Goal: Information Seeking & Learning: Find specific fact

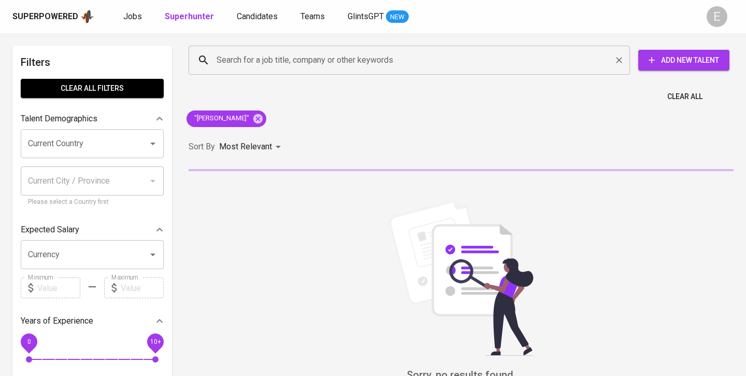
click at [267, 65] on input "Search for a job title, company or other keywords" at bounding box center [412, 60] width 396 height 20
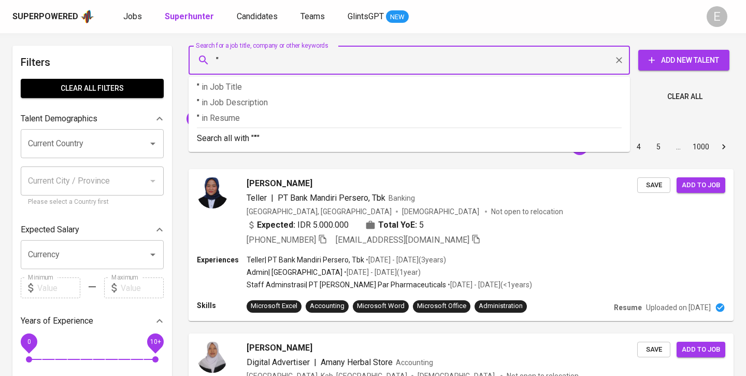
paste input "[PERSON_NAME]"
type input ""[PERSON_NAME]""
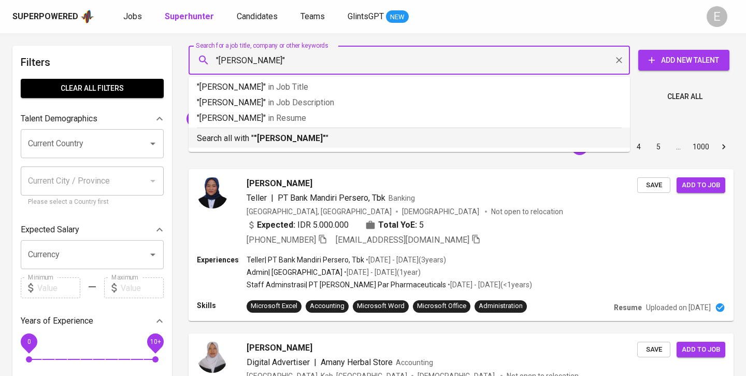
click at [237, 135] on p "Search all with " "[PERSON_NAME]" "" at bounding box center [409, 138] width 425 height 12
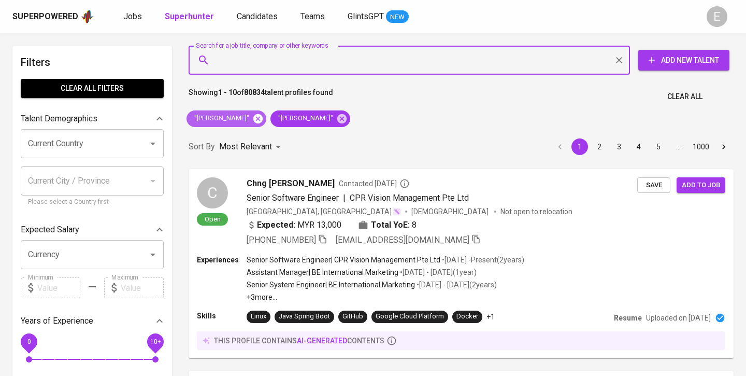
click at [253, 116] on icon at bounding box center [257, 117] width 9 height 9
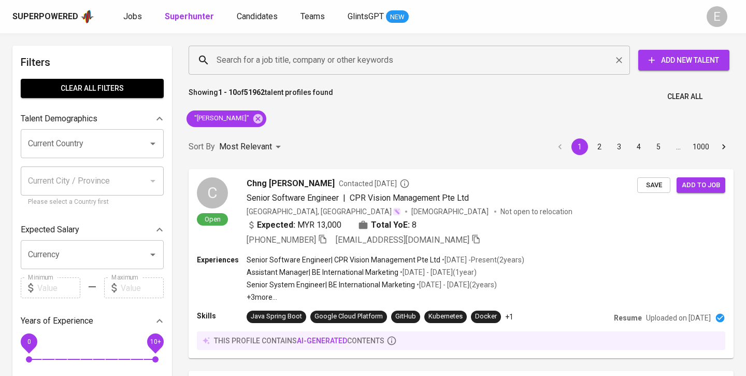
click at [322, 56] on input "Search for a job title, company or other keywords" at bounding box center [412, 60] width 396 height 20
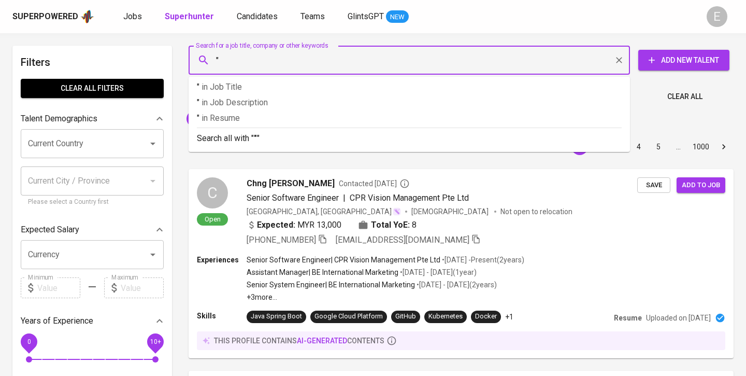
paste input "[PERSON_NAME]"
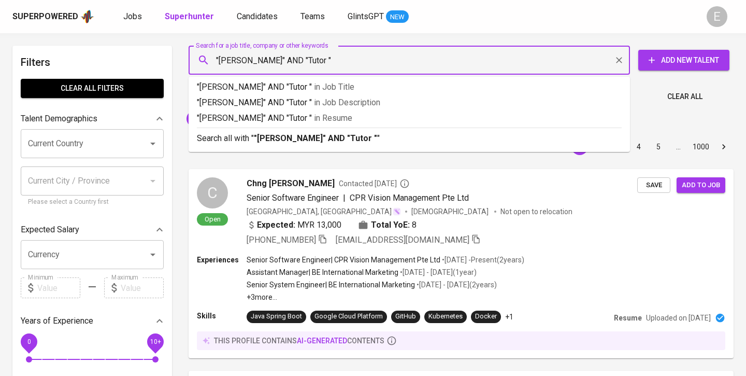
paste input "Star Generation"
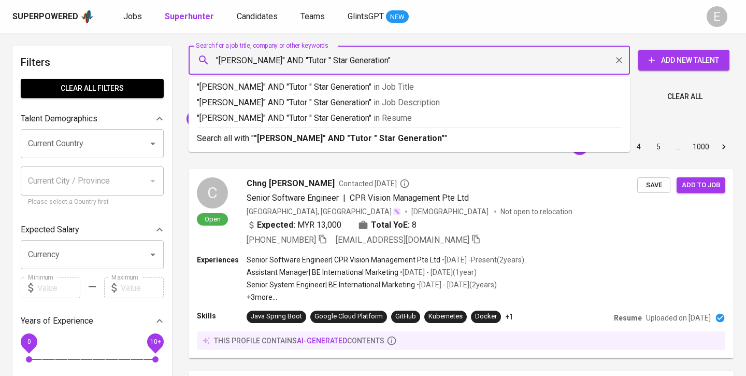
click at [334, 61] on input ""[PERSON_NAME]" AND "Tutor " Star Generation"" at bounding box center [412, 60] width 396 height 20
type input ""[PERSON_NAME]" AND "Tutor "Star Generation""
click at [347, 139] on div "Sort By Most Relevant MOST_RELEVANT 1 2 3 4 5 … 1000" at bounding box center [461, 147] width 558 height 32
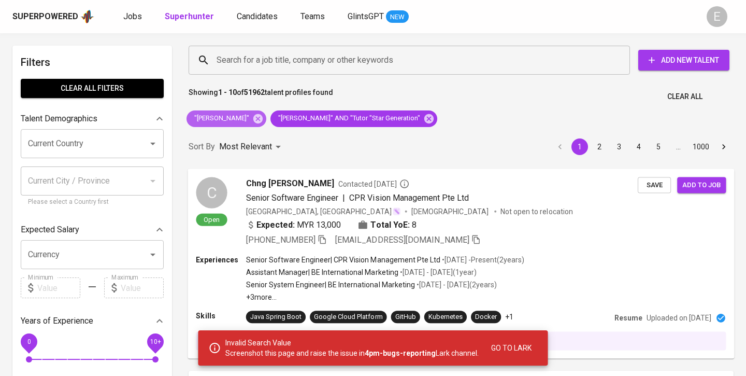
click at [257, 120] on icon at bounding box center [257, 117] width 9 height 9
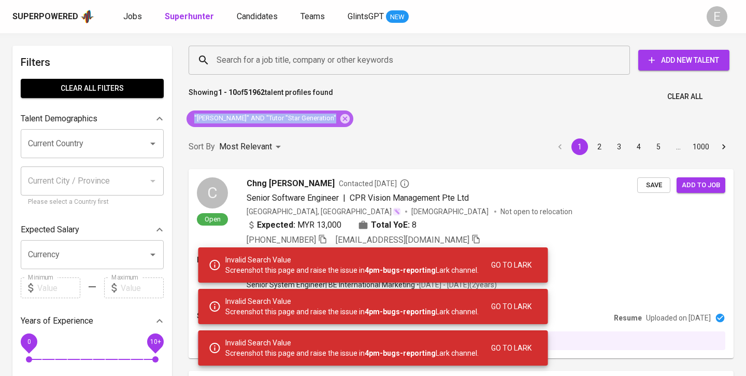
drag, startPoint x: 333, startPoint y: 119, endPoint x: 194, endPoint y: 117, distance: 138.9
click at [194, 117] on span ""[PERSON_NAME]" AND "Tutor "Star Generation"" at bounding box center [265, 118] width 156 height 10
copy span ""[PERSON_NAME]" AND "Tutor "Star Generation"
click at [348, 118] on icon at bounding box center [344, 117] width 9 height 9
click at [348, 54] on input "Search for a job title, company or other keywords" at bounding box center [412, 60] width 396 height 20
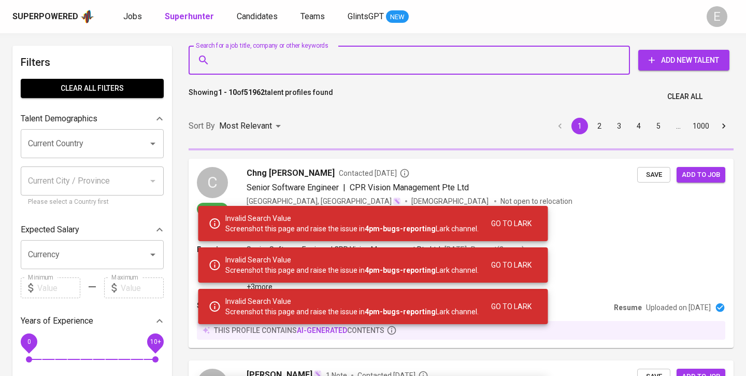
paste input ""[PERSON_NAME]" AND "Tutor "Star Generation"
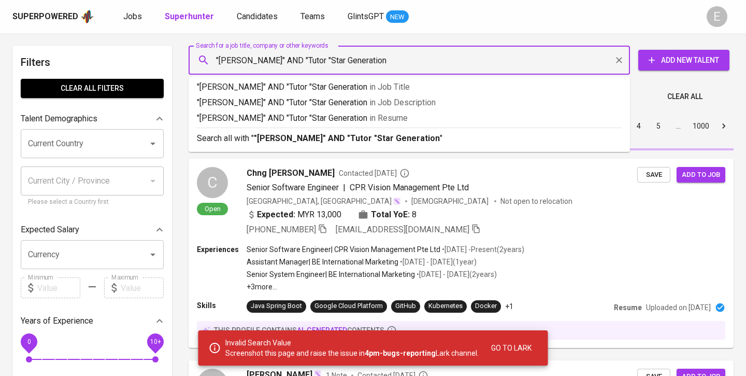
click at [332, 60] on input ""[PERSON_NAME]" AND "Tutor "Star Generation" at bounding box center [412, 60] width 396 height 20
click at [394, 63] on input ""[PERSON_NAME]" AND "Tutor Star Generation" at bounding box center [412, 60] width 396 height 20
type input ""[PERSON_NAME]" AND "Tutor Star Generation""
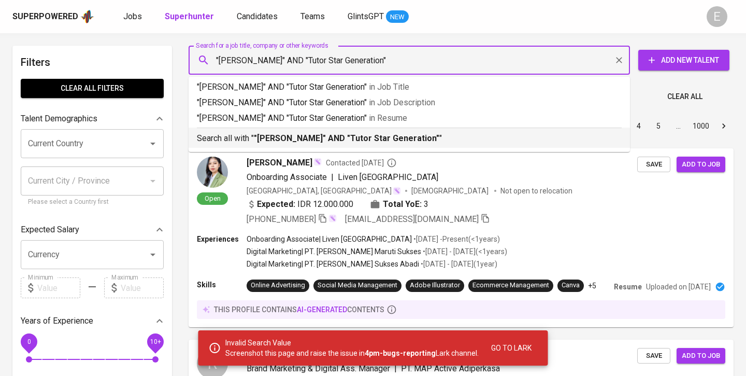
click at [360, 134] on b ""[PERSON_NAME]" AND "Tutor Star Generation"" at bounding box center [347, 138] width 186 height 10
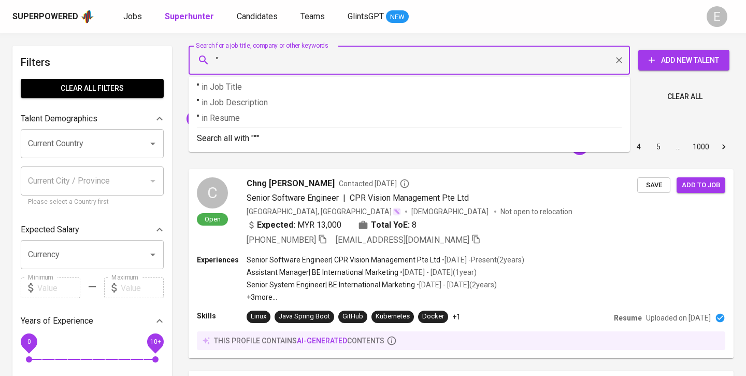
paste input "[PERSON_NAME]"
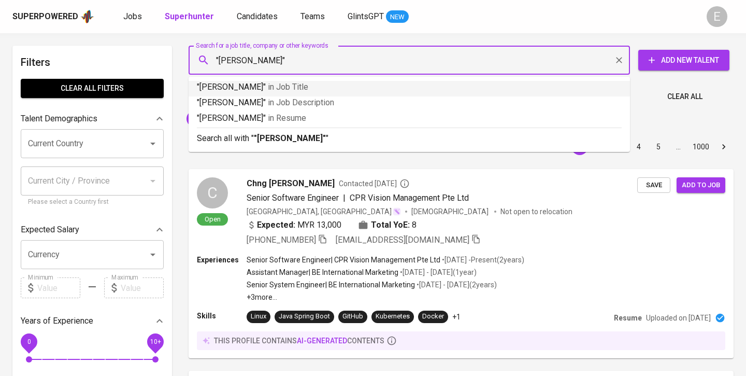
click at [219, 56] on input ""[PERSON_NAME]"" at bounding box center [412, 60] width 396 height 20
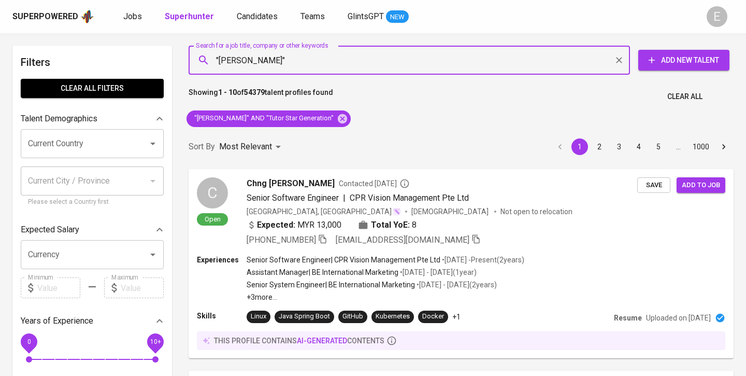
type input ""[PERSON_NAME]""
click at [344, 119] on icon at bounding box center [342, 118] width 11 height 11
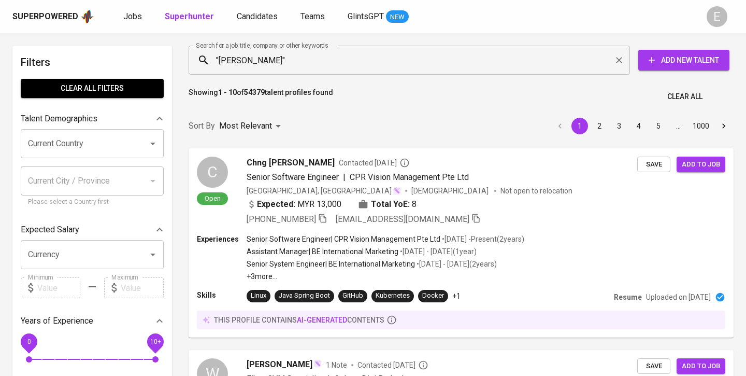
click at [301, 54] on input ""[PERSON_NAME]"" at bounding box center [412, 60] width 396 height 20
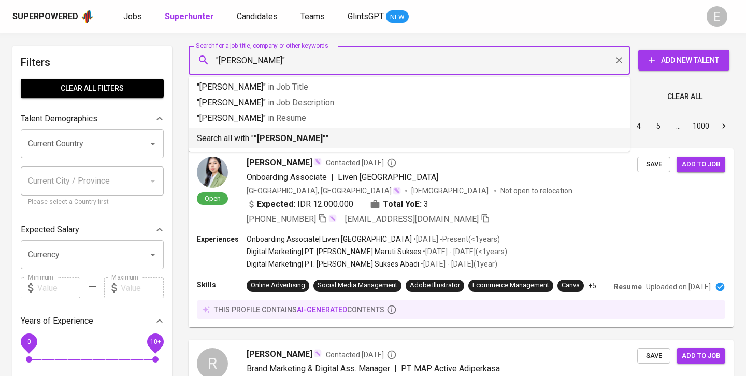
click at [273, 136] on b ""[PERSON_NAME]"" at bounding box center [290, 138] width 72 height 10
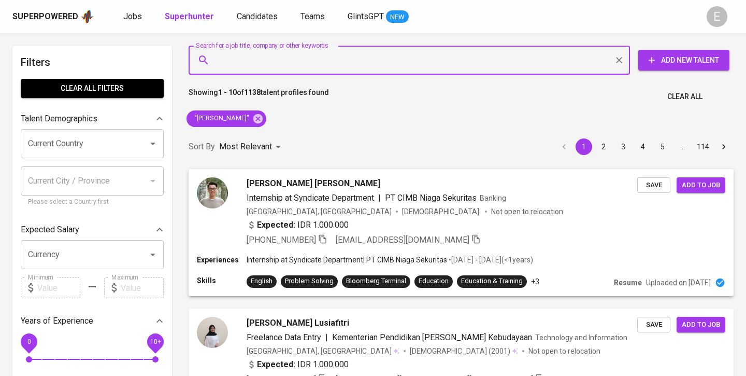
scroll to position [44, 0]
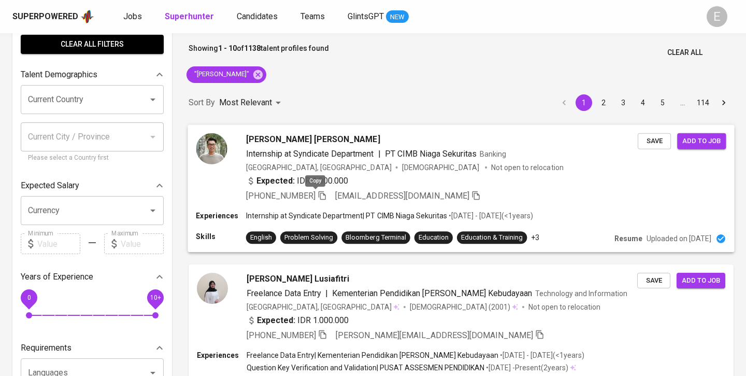
click at [318, 193] on icon "button" at bounding box center [322, 194] width 9 height 9
click at [318, 194] on icon "button" at bounding box center [322, 194] width 9 height 9
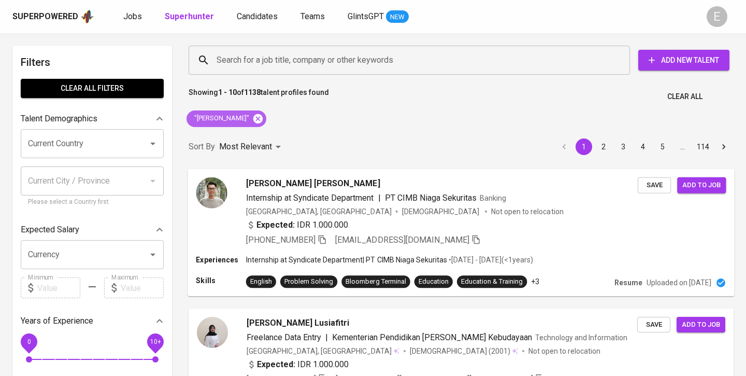
click at [257, 117] on icon at bounding box center [257, 117] width 9 height 9
click at [257, 63] on input "Search for a job title, company or other keywords" at bounding box center [412, 60] width 396 height 20
paste input "[PERSON_NAME]"
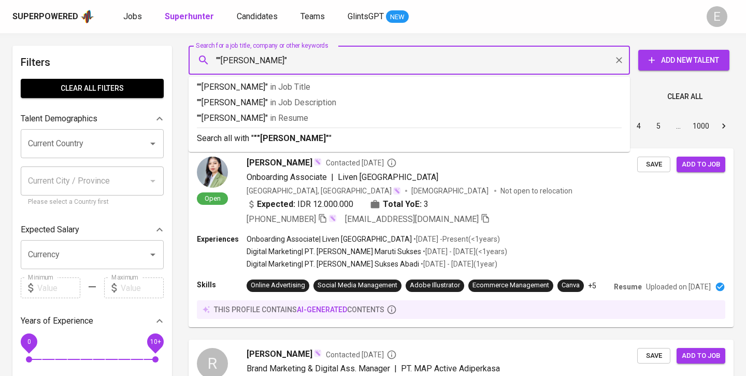
click at [222, 60] on input """[PERSON_NAME]"" at bounding box center [412, 60] width 396 height 20
type input ""[PERSON_NAME]""
click at [264, 138] on b ""[PERSON_NAME]"" at bounding box center [290, 138] width 72 height 10
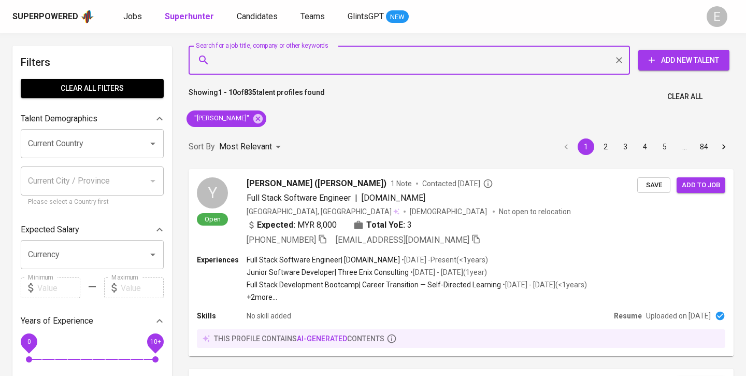
paste input "[EMAIL_ADDRESS][DOMAIN_NAME]"
type input "[EMAIL_ADDRESS][DOMAIN_NAME]"
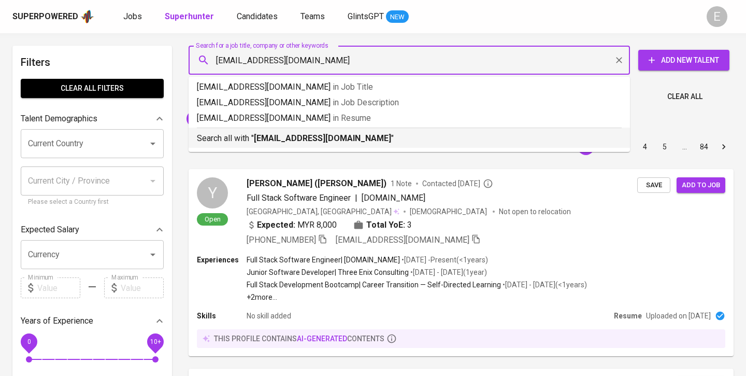
click at [246, 141] on p "Search all with " [EMAIL_ADDRESS][DOMAIN_NAME] "" at bounding box center [409, 138] width 425 height 12
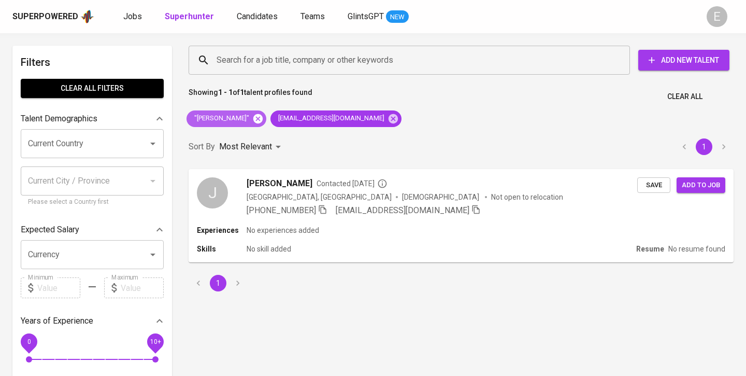
click at [253, 119] on icon at bounding box center [257, 118] width 11 height 11
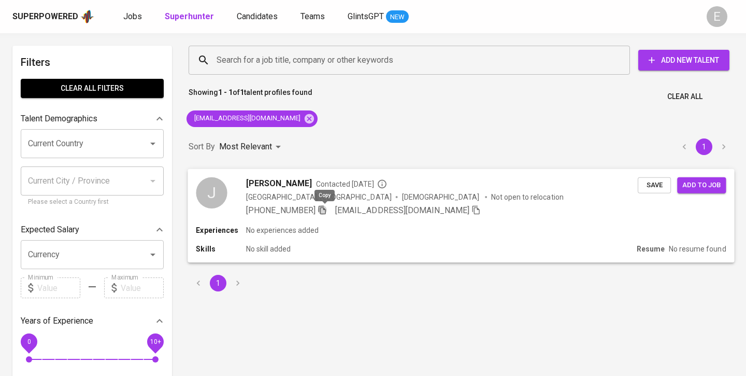
click at [325, 209] on icon "button" at bounding box center [322, 209] width 7 height 9
click at [340, 55] on input "Search for a job title, company or other keywords" at bounding box center [412, 60] width 396 height 20
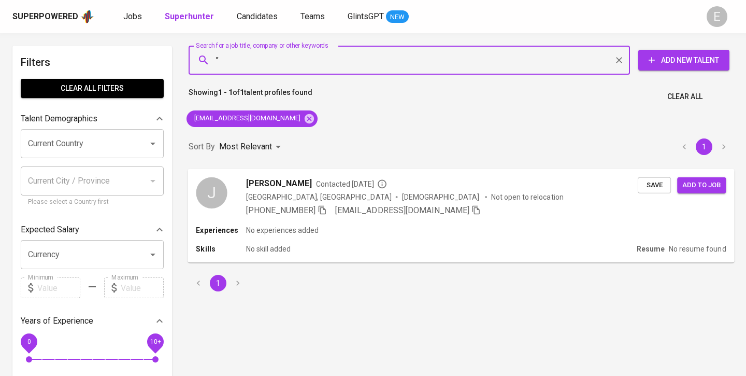
paste input "[PERSON_NAME]"
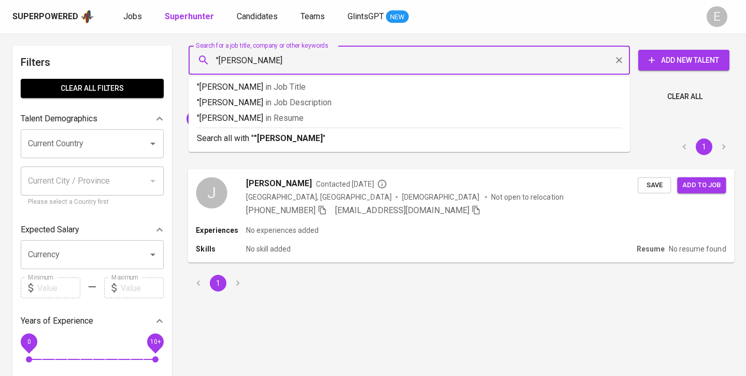
type input ""[PERSON_NAME]""
click at [336, 142] on p "Search all with " "[PERSON_NAME]" "" at bounding box center [409, 138] width 425 height 12
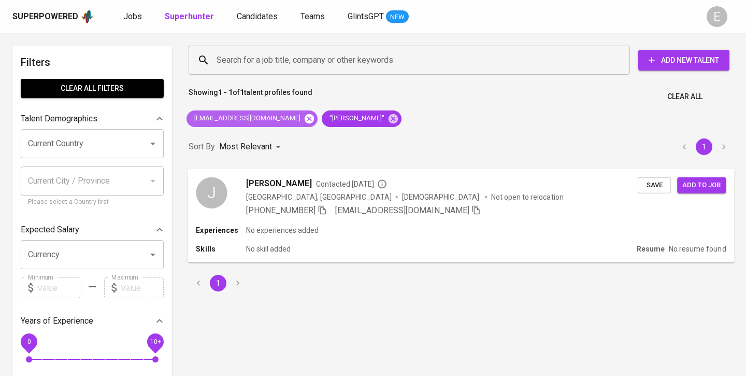
click at [304, 120] on icon at bounding box center [309, 118] width 11 height 11
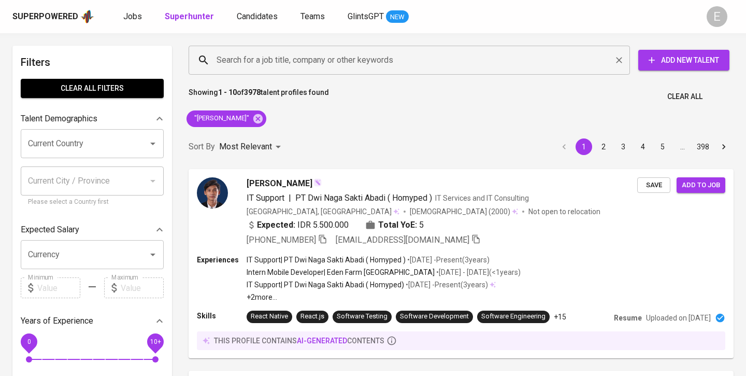
click at [276, 65] on input "Search for a job title, company or other keywords" at bounding box center [412, 60] width 396 height 20
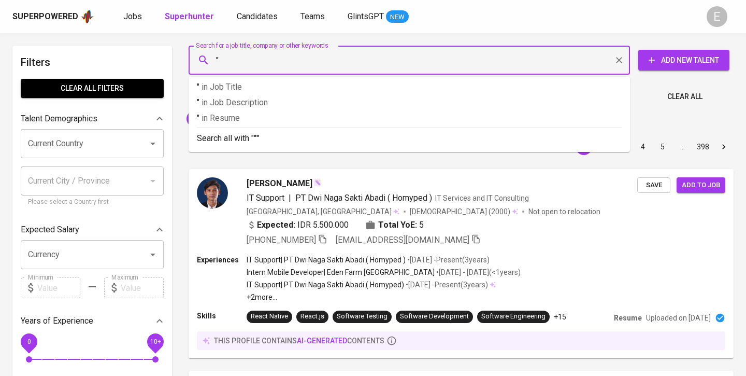
paste input "[PERSON_NAME]"
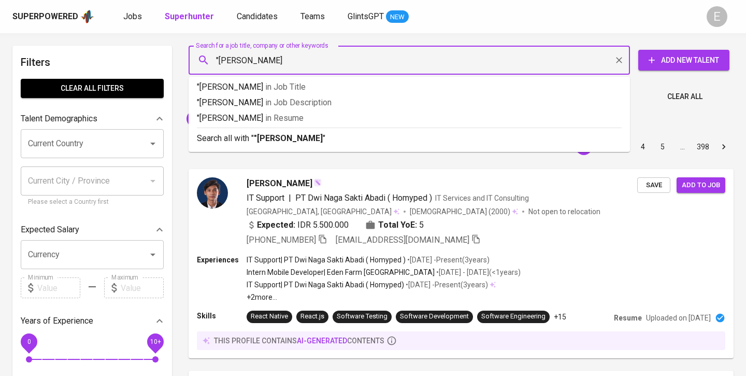
type input ""[PERSON_NAME]""
click at [265, 138] on b ""[PERSON_NAME]"" at bounding box center [290, 138] width 72 height 10
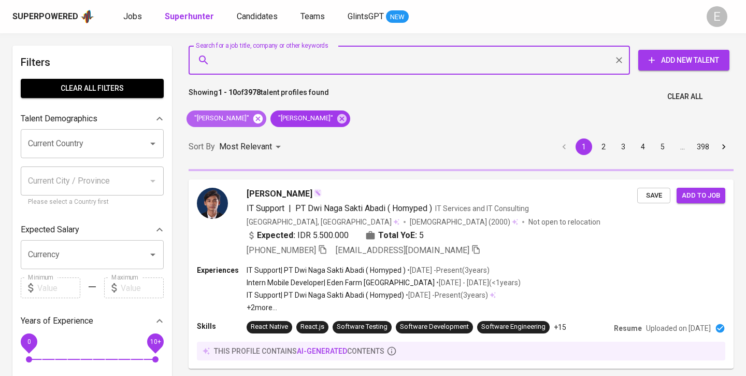
click at [255, 123] on icon at bounding box center [257, 118] width 11 height 11
